Goal: Task Accomplishment & Management: Manage account settings

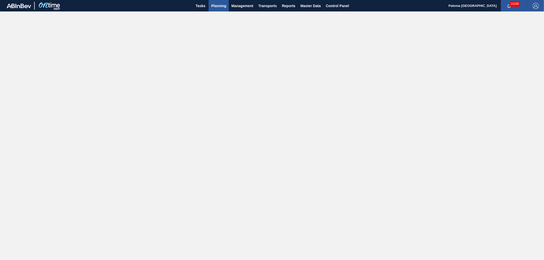
click at [221, 3] on span "Planning" at bounding box center [218, 6] width 15 height 6
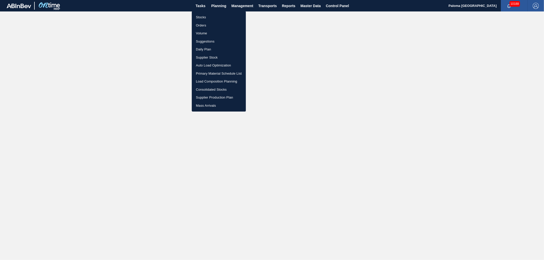
click at [203, 17] on li "Stocks" at bounding box center [219, 17] width 54 height 8
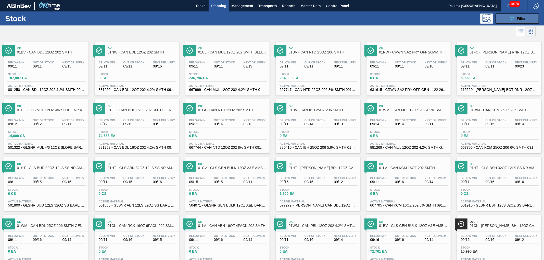
click at [509, 23] on button "089F7B8B-B2A5-4AFE-B5C0-19BA573D28AC Filter" at bounding box center [516, 19] width 43 height 10
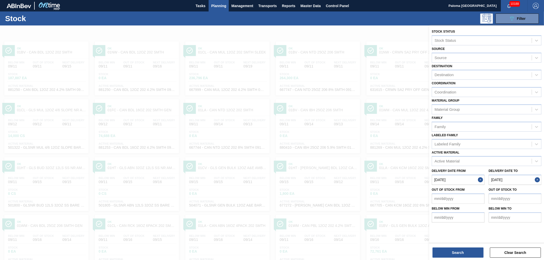
click at [481, 178] on button "Close" at bounding box center [481, 180] width 7 height 10
click at [537, 181] on button "Close" at bounding box center [538, 180] width 7 height 10
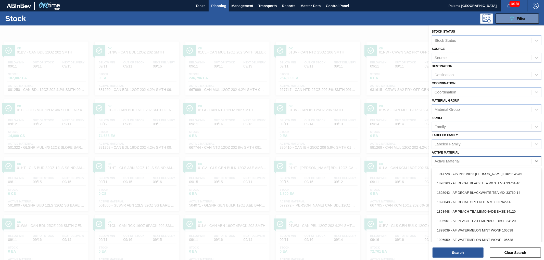
click at [448, 161] on div "Active Material" at bounding box center [446, 161] width 25 height 4
type Material "677108"
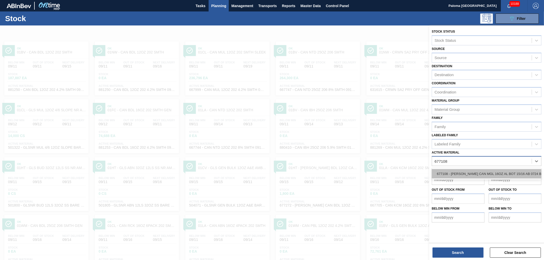
click at [452, 169] on div "677108 - [PERSON_NAME] CAN MGL 16OZ AL BOT 15/16 AB 0724 B" at bounding box center [487, 173] width 110 height 9
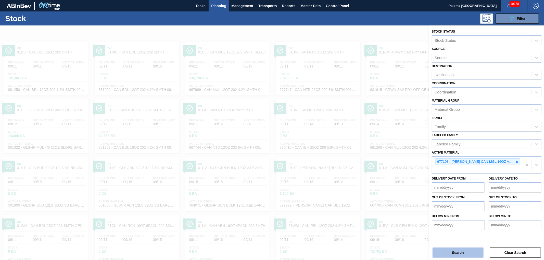
click at [456, 252] on button "Search" at bounding box center [457, 253] width 51 height 10
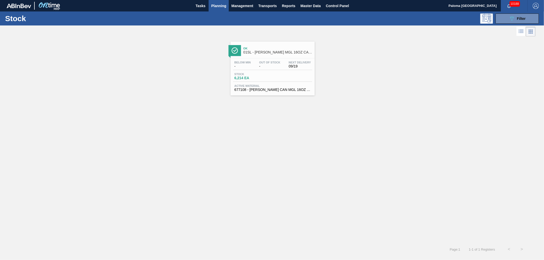
click at [247, 71] on div "Below Min - Out Of Stock - Next Delivery 09/19 Stock 6,214 EA Active Material 6…" at bounding box center [272, 75] width 84 height 35
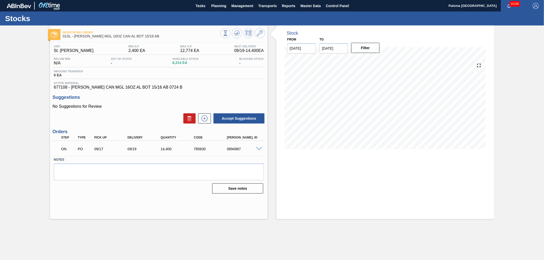
click at [265, 32] on div at bounding box center [242, 33] width 45 height 11
click at [258, 32] on icon at bounding box center [260, 33] width 6 height 6
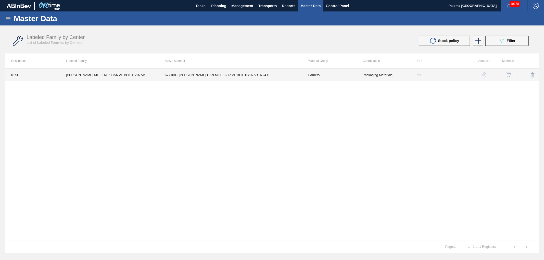
click at [217, 79] on td "677108 - [PERSON_NAME] CAN MGL 16OZ AL BOT 15/16 AB 0724 B" at bounding box center [230, 75] width 143 height 13
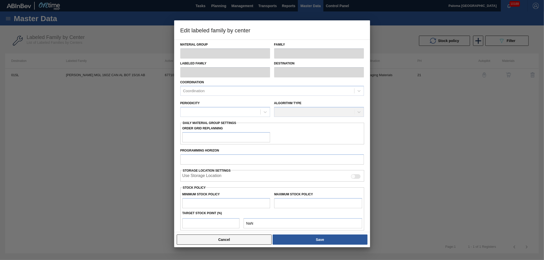
click at [235, 243] on button "Cancel" at bounding box center [224, 240] width 95 height 10
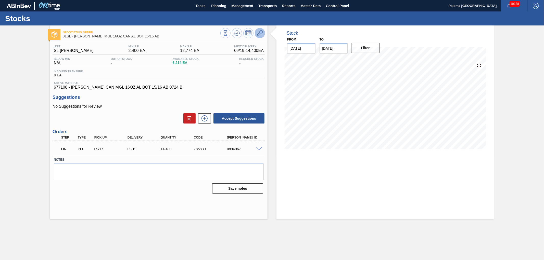
click at [258, 35] on icon at bounding box center [260, 33] width 6 height 6
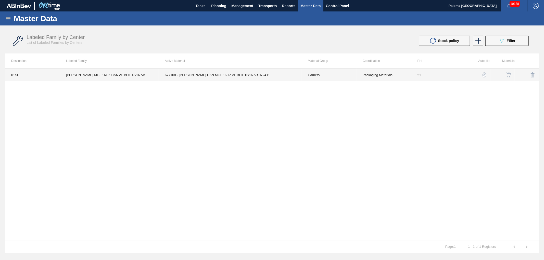
click at [198, 78] on td "677108 - [PERSON_NAME] CAN MGL 16OZ AL BOT 15/16 AB 0724 B" at bounding box center [230, 75] width 143 height 13
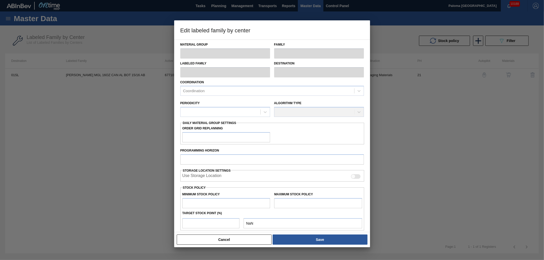
type input "Carriers"
type input "Can Carriers"
type input "[PERSON_NAME] MGL 16OZ CAN AL BOT 15/16 AB"
type input "01SL - St. [PERSON_NAME]"
type input "21"
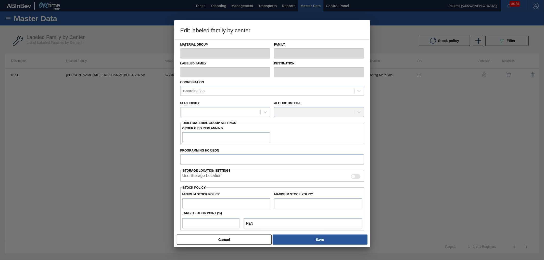
type input "2,400"
type input "12,774"
type input "22"
type input "4,682"
checkbox input "true"
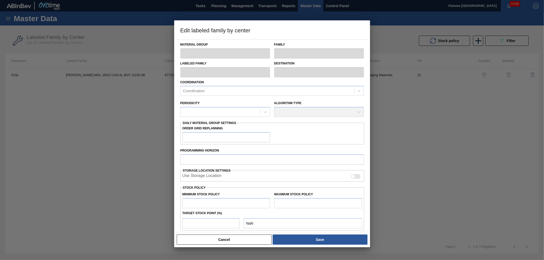
checkbox input "true"
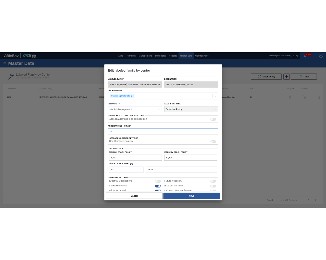
scroll to position [28, 0]
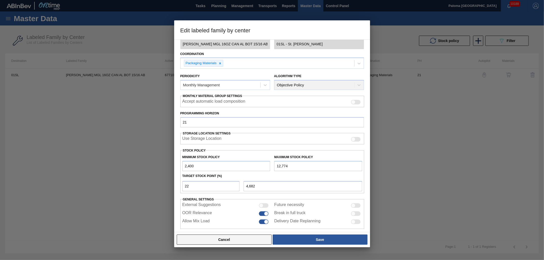
click at [245, 242] on button "Cancel" at bounding box center [224, 240] width 95 height 10
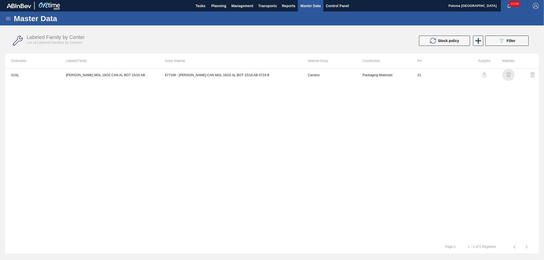
click at [507, 73] on img "button" at bounding box center [508, 74] width 5 height 5
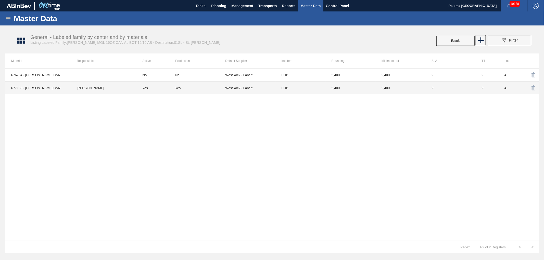
click at [264, 86] on td "WestRock - Lanett" at bounding box center [250, 88] width 50 height 13
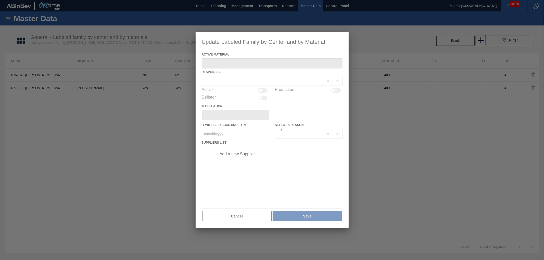
type Material "677108 - [PERSON_NAME] CAN MGL 16OZ AL BOT 15/16 AB 0724 B"
checkbox input "true"
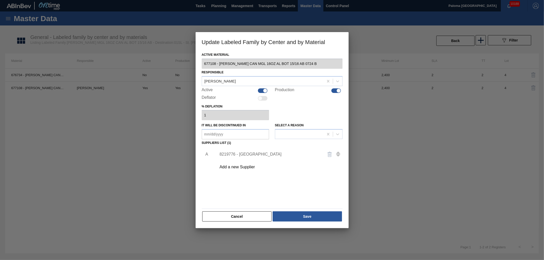
click at [269, 154] on div "8219776 - [GEOGRAPHIC_DATA]" at bounding box center [270, 154] width 100 height 5
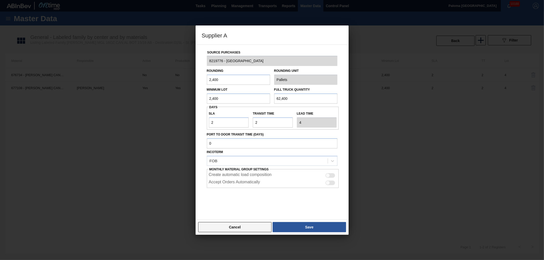
click at [253, 230] on button "Cancel" at bounding box center [235, 227] width 74 height 10
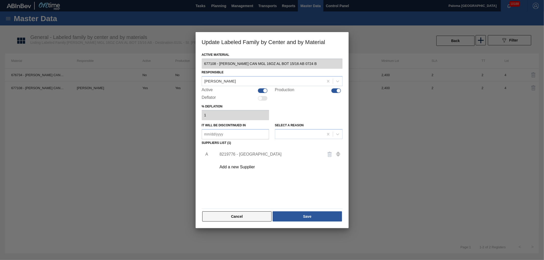
click at [258, 215] on button "Cancel" at bounding box center [237, 217] width 70 height 10
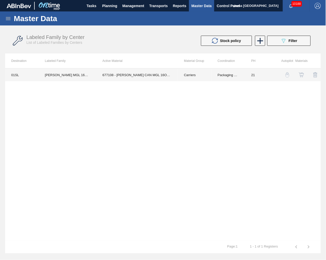
click at [138, 77] on td "677108 - [PERSON_NAME] CAN MGL 16OZ AL BOT 15/16 AB 0724 B" at bounding box center [137, 75] width 82 height 13
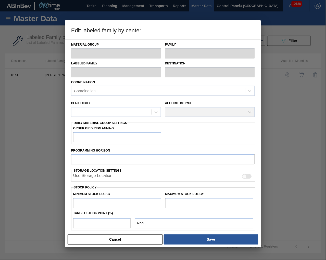
type input "Carriers"
type input "Can Carriers"
type input "[PERSON_NAME] MGL 16OZ CAN AL BOT 15/16 AB"
type input "01SL - St. [PERSON_NAME]"
type input "21"
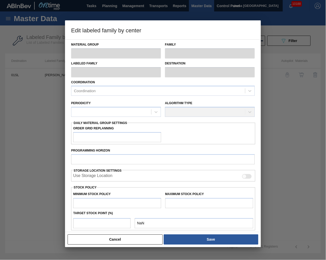
type input "2,400"
type input "12,774"
type input "22"
type input "4,682"
checkbox input "true"
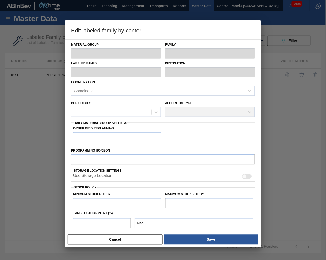
checkbox input "true"
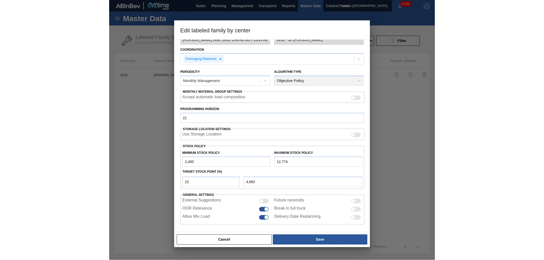
scroll to position [34, 0]
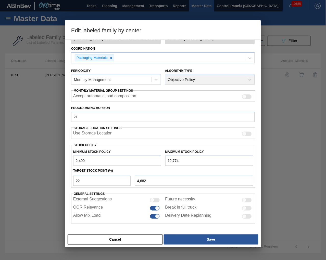
click at [147, 92] on div "Accept automatic load composition" at bounding box center [163, 96] width 184 height 11
click at [131, 83] on div "Monthly Management" at bounding box center [111, 79] width 80 height 7
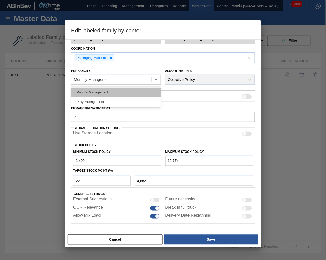
click at [125, 93] on div "Monthly Management" at bounding box center [116, 92] width 90 height 9
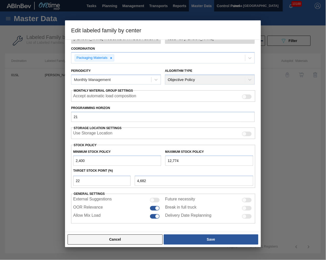
click at [116, 240] on button "Cancel" at bounding box center [115, 240] width 95 height 10
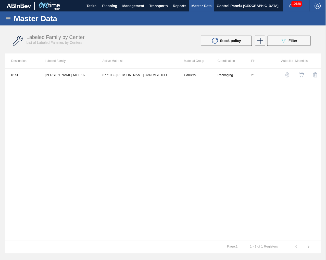
click at [8, 21] on icon at bounding box center [8, 19] width 6 height 6
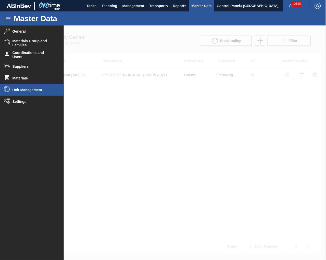
click at [24, 91] on span "Unit Management" at bounding box center [33, 90] width 42 height 4
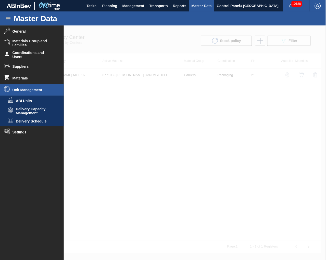
click at [24, 91] on span "Unit Management" at bounding box center [33, 90] width 42 height 4
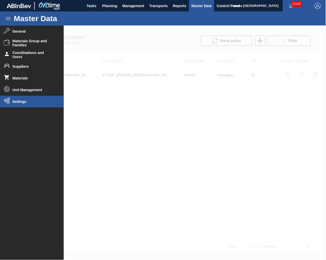
click at [22, 104] on li "Settings" at bounding box center [32, 102] width 64 height 12
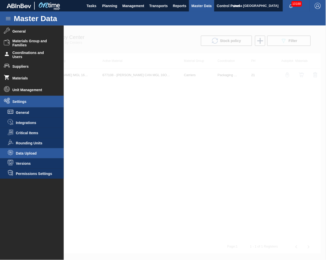
click at [18, 154] on span "Data Upload" at bounding box center [35, 153] width 39 height 4
